Goal: Task Accomplishment & Management: Use online tool/utility

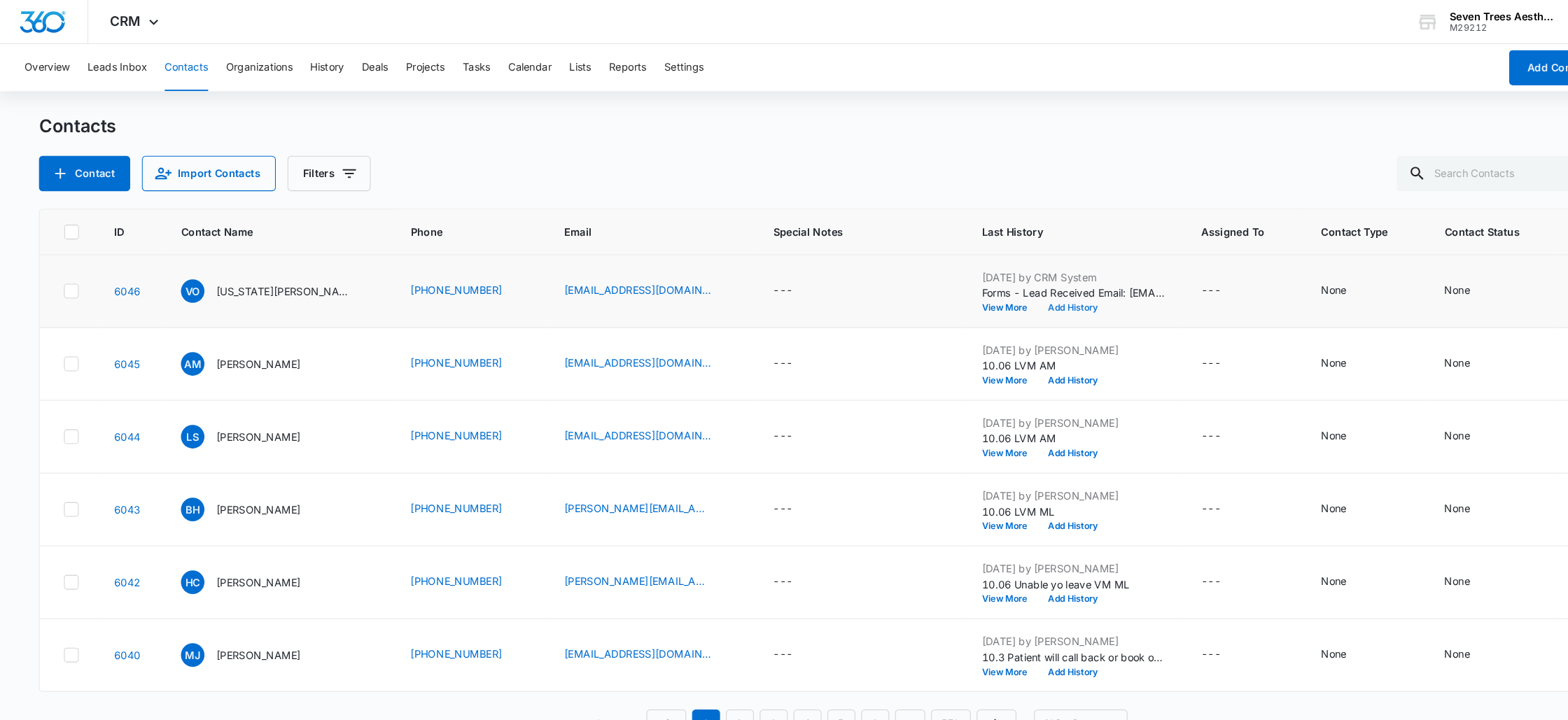
click at [990, 291] on button "Add History" at bounding box center [1023, 293] width 68 height 9
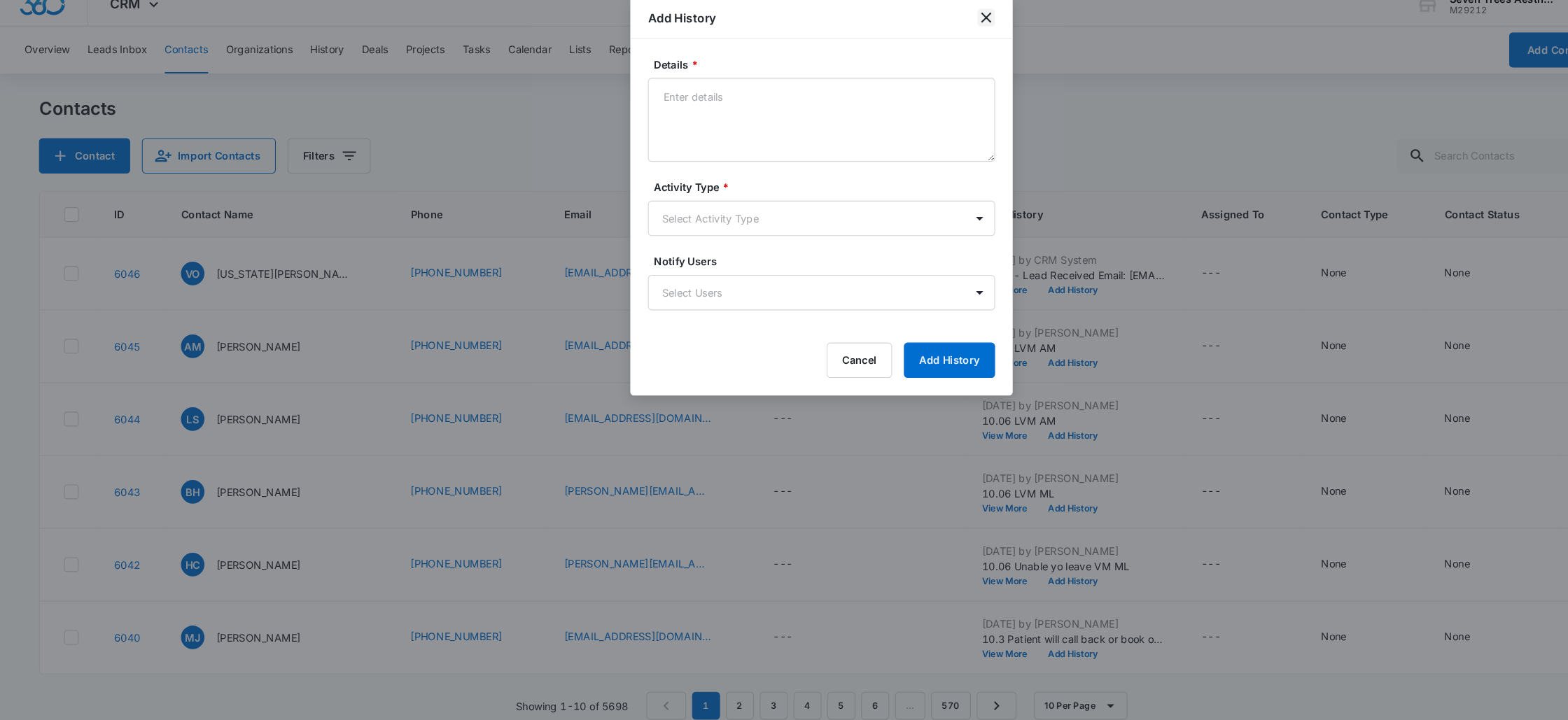
click at [941, 36] on icon "close" at bounding box center [941, 33] width 17 height 17
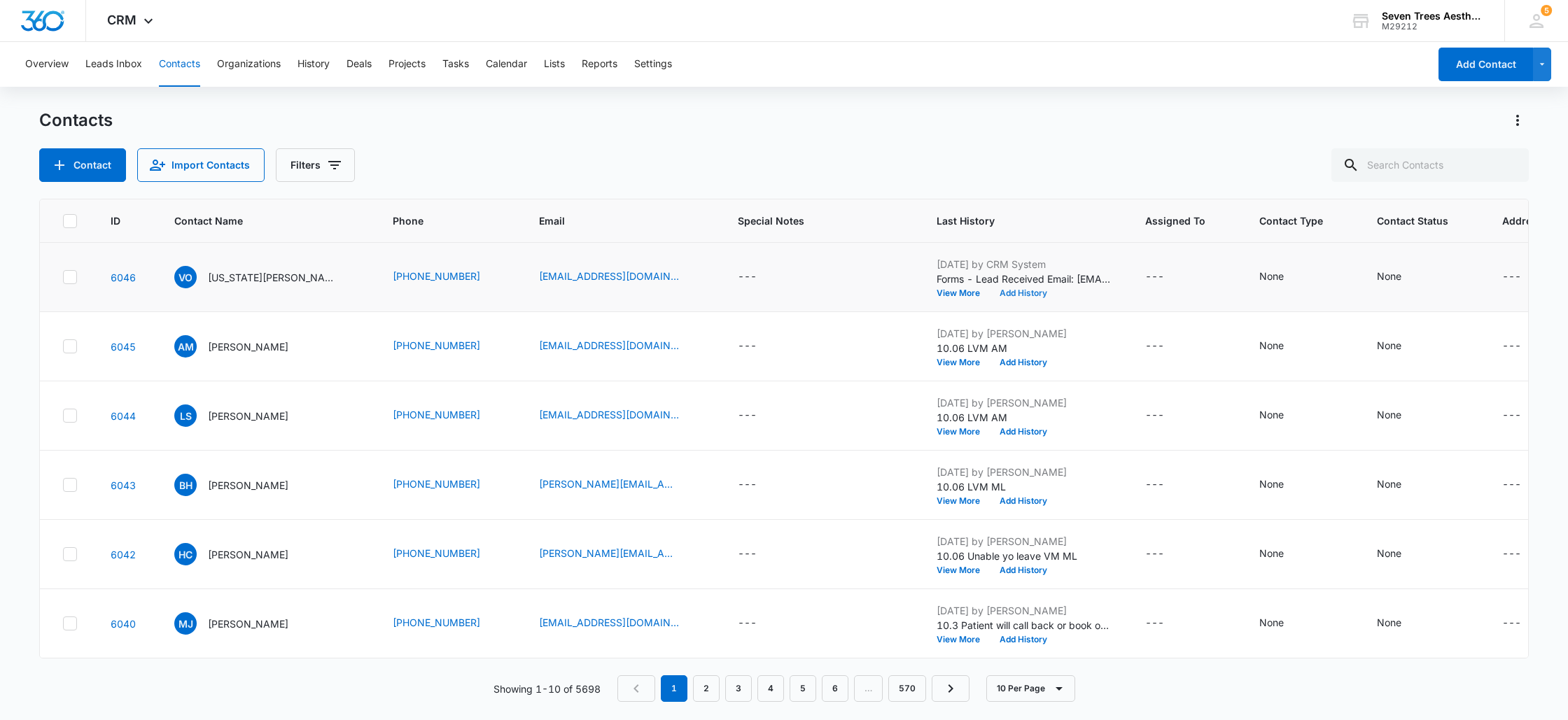
click at [990, 290] on button "Add History" at bounding box center [1023, 293] width 68 height 9
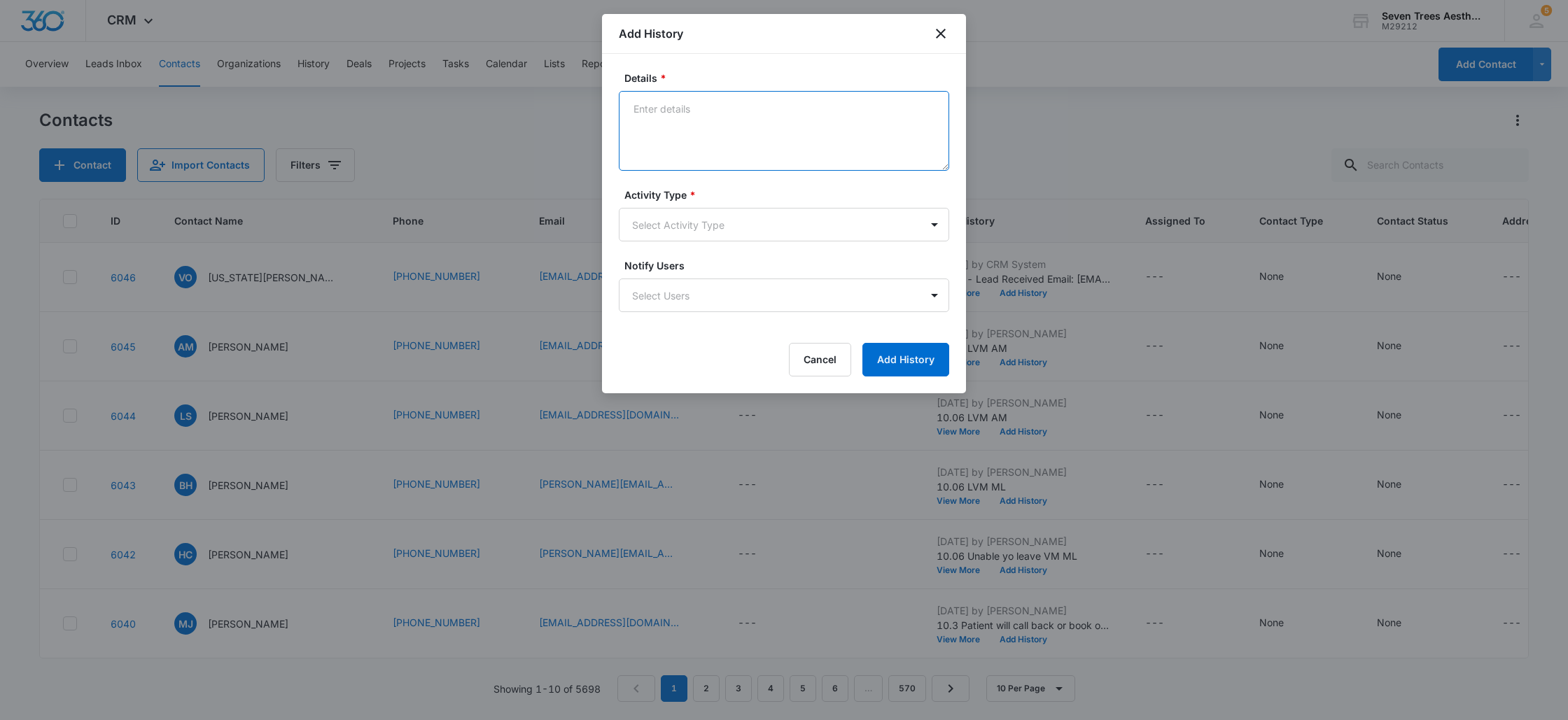
click at [726, 128] on textarea "Details *" at bounding box center [784, 131] width 330 height 80
type textarea "10/6 ML - Scheduled online"
click at [665, 231] on body "CRM Apps Reputation Websites Forms CRM Email Social Shop Payments POS Content A…" at bounding box center [784, 360] width 1568 height 720
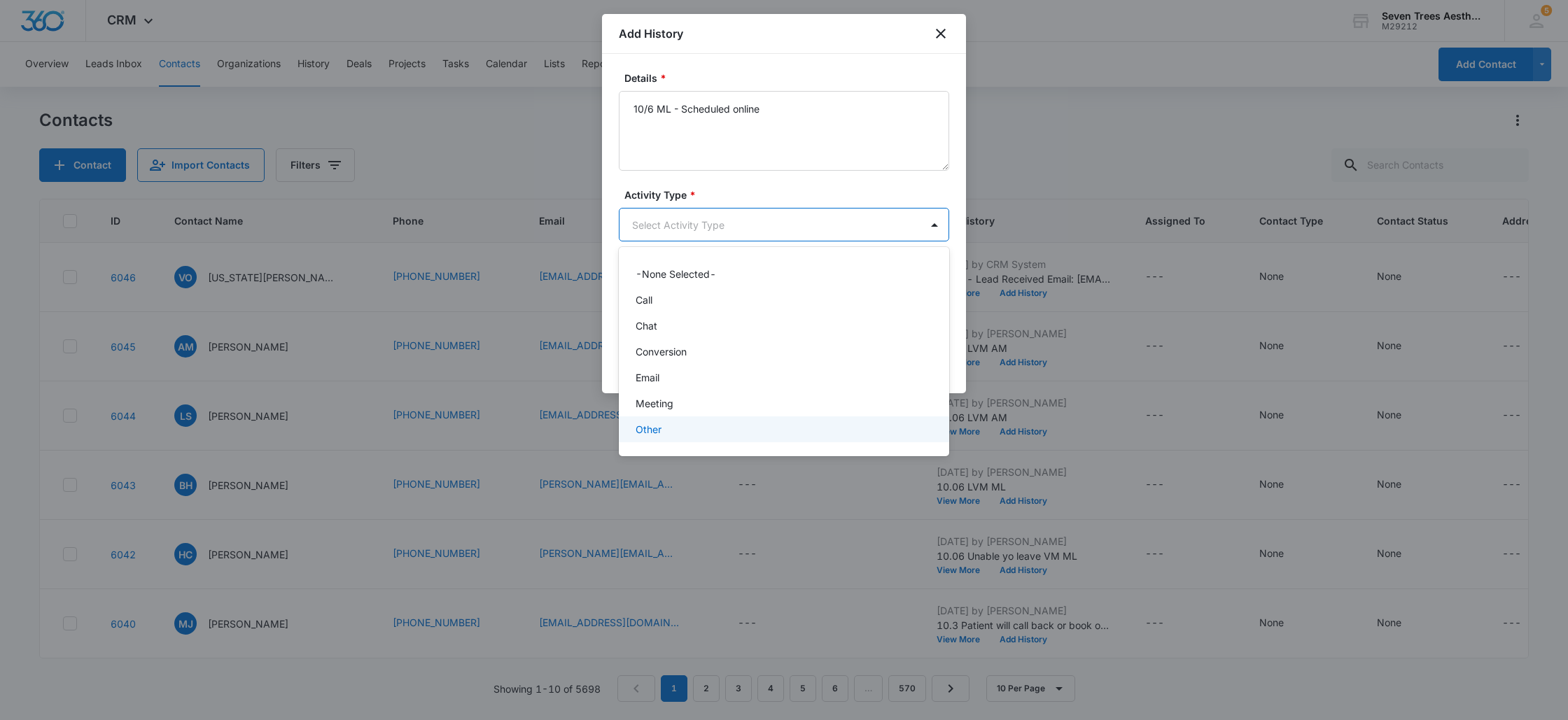
click at [682, 438] on div "Other" at bounding box center [784, 430] width 330 height 26
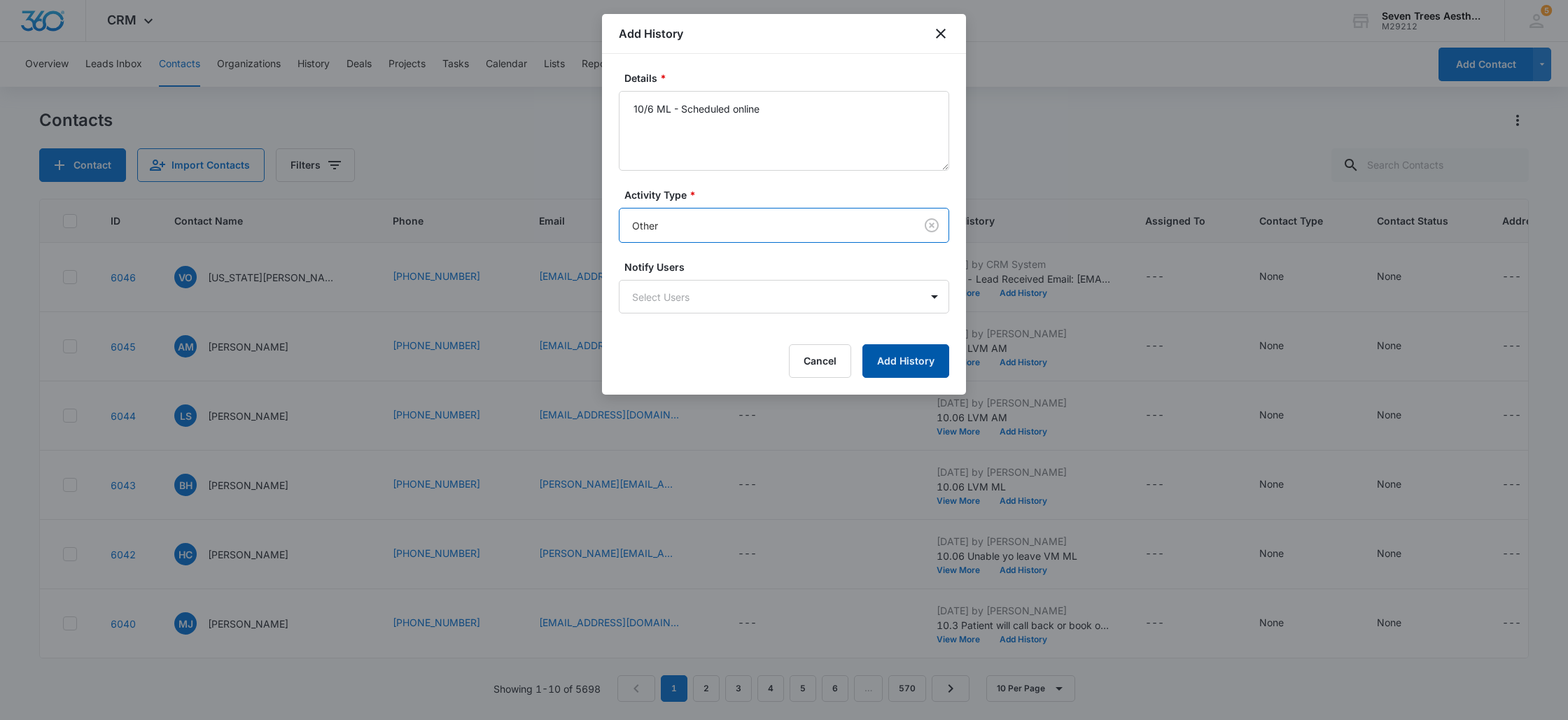
click at [884, 351] on button "Add History" at bounding box center [906, 361] width 87 height 33
